Goal: Book appointment/travel/reservation

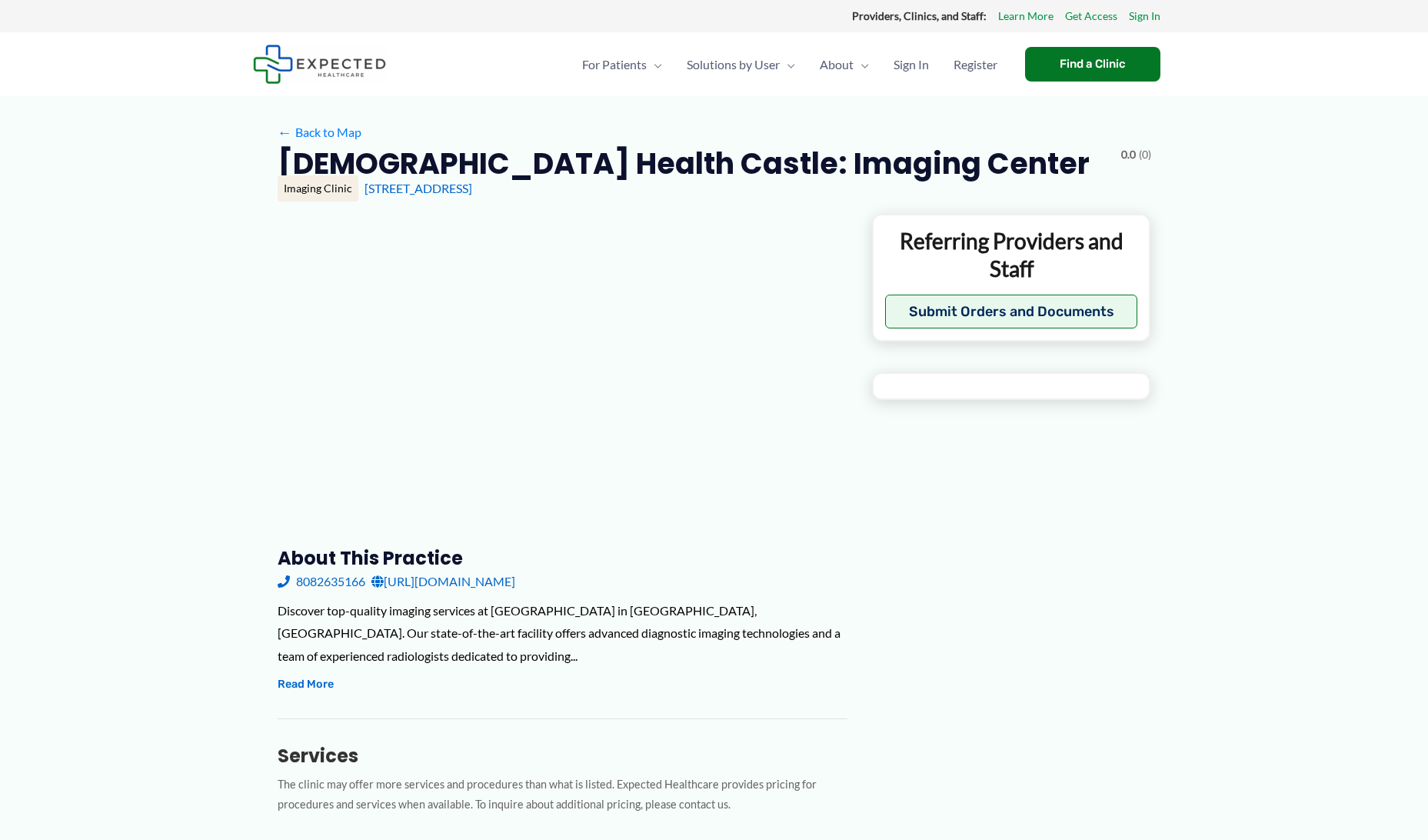
type input "**********"
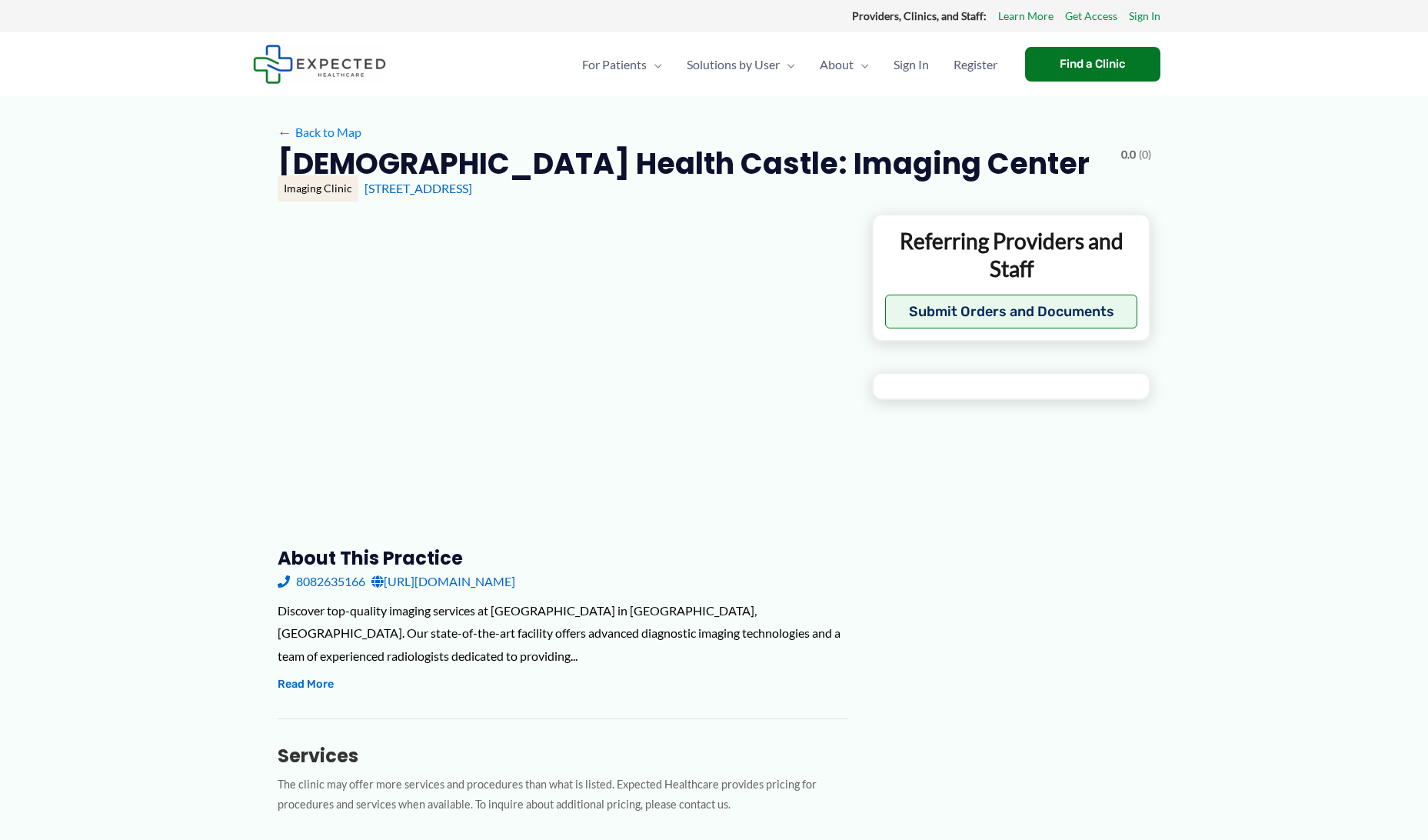
type input "**********"
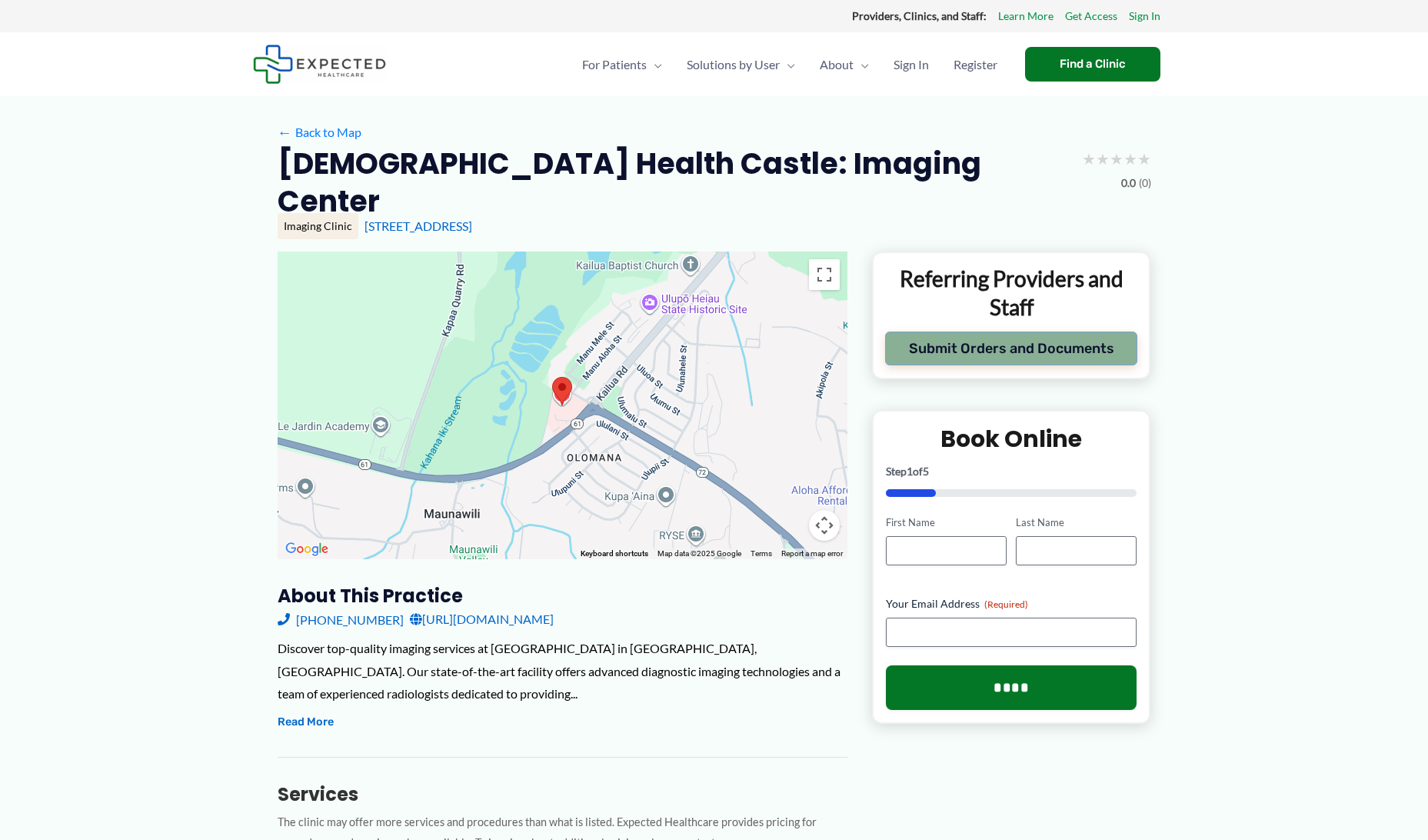
click at [942, 331] on button "Submit Orders and Documents" at bounding box center [1011, 348] width 253 height 34
